Goal: Navigation & Orientation: Find specific page/section

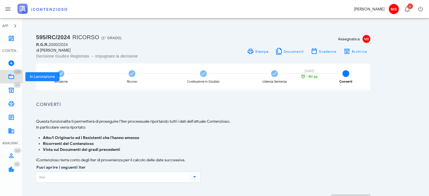
click at [12, 75] on icon at bounding box center [11, 76] width 7 height 7
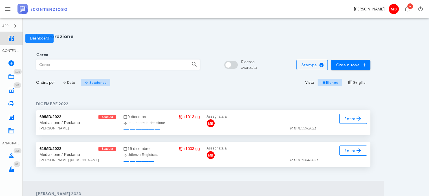
click at [13, 38] on icon at bounding box center [11, 38] width 7 height 7
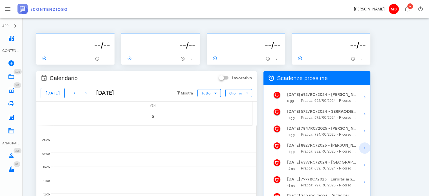
click at [364, 147] on icon "button" at bounding box center [365, 148] width 7 height 7
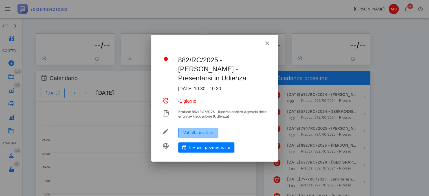
click at [210, 132] on span "Vai alla pratica" at bounding box center [198, 132] width 30 height 5
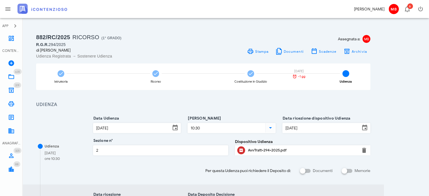
scroll to position [133, 0]
